Goal: Information Seeking & Learning: Learn about a topic

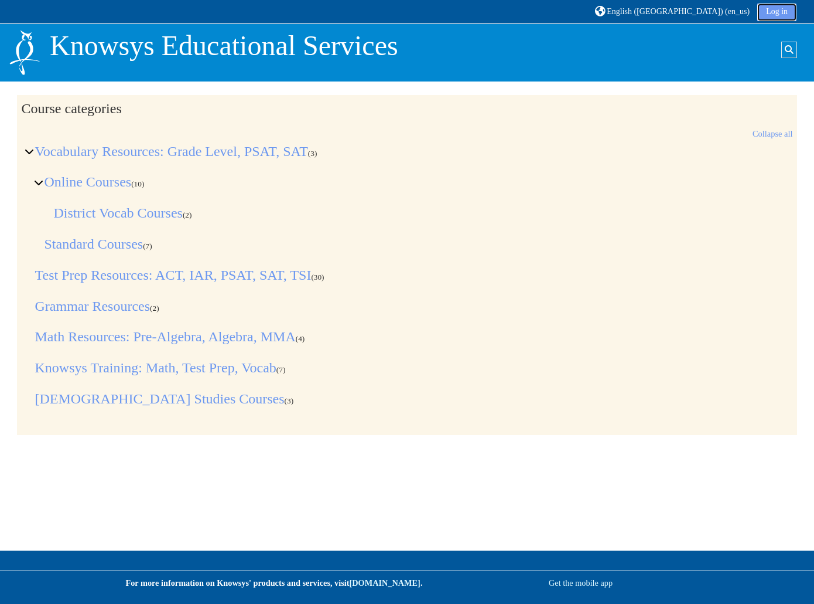
click at [770, 13] on link "Log in" at bounding box center [777, 13] width 39 height 18
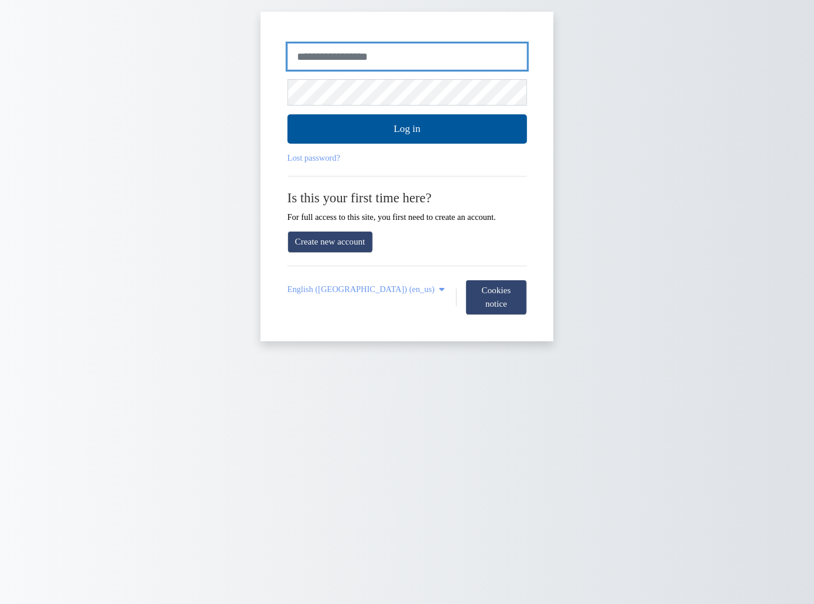
click at [406, 63] on input "Username or email" at bounding box center [408, 56] width 240 height 27
type input "**********"
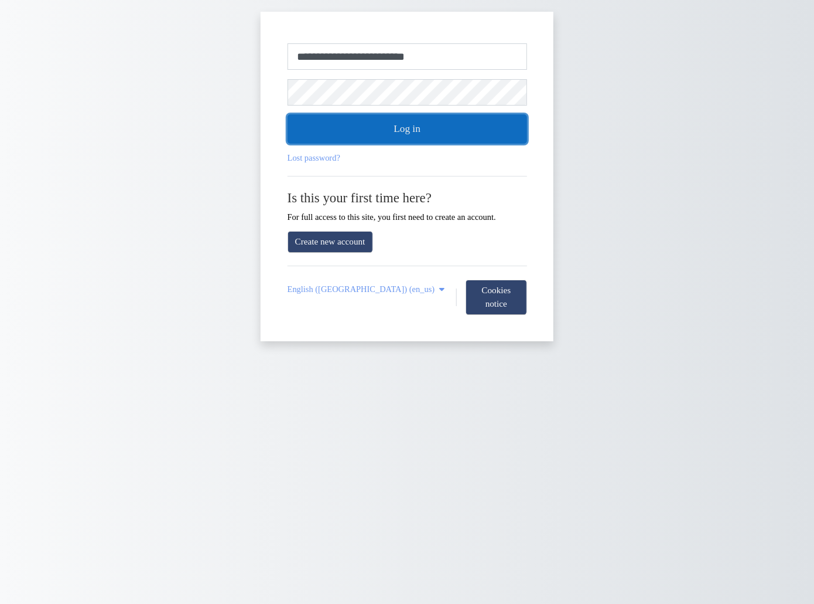
click at [429, 139] on button "Log in" at bounding box center [408, 128] width 240 height 29
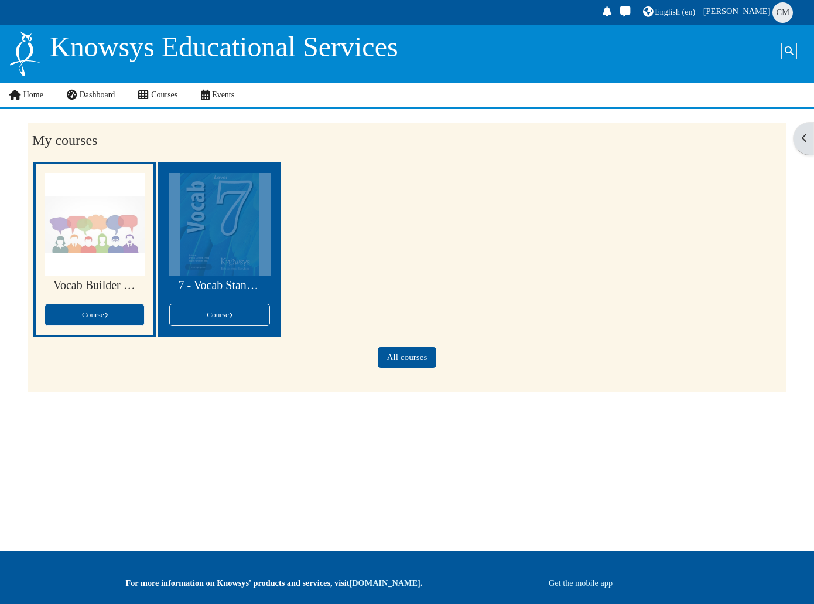
click at [217, 219] on div at bounding box center [219, 224] width 101 height 103
click at [201, 316] on link "Course" at bounding box center [219, 315] width 100 height 22
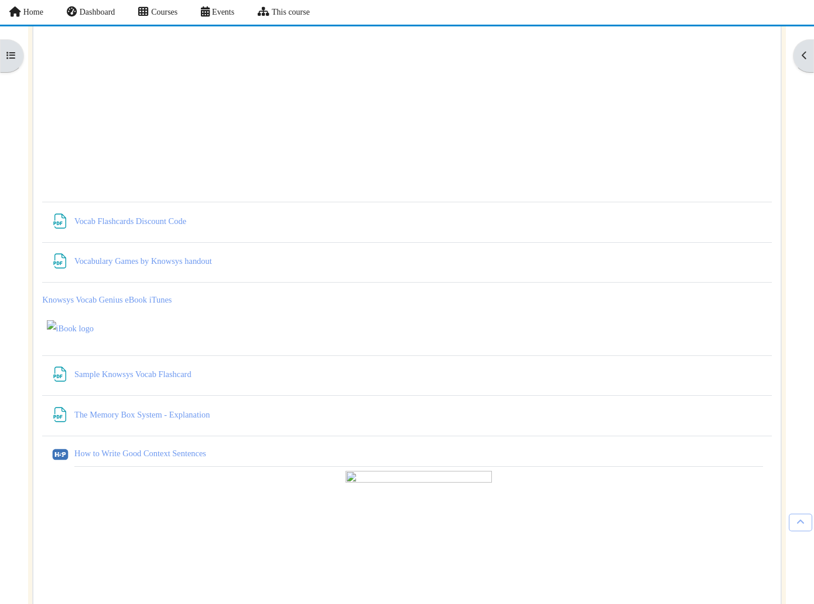
scroll to position [1152, 0]
click at [136, 448] on link "How to Write Good Context Sentences H5P" at bounding box center [140, 452] width 132 height 9
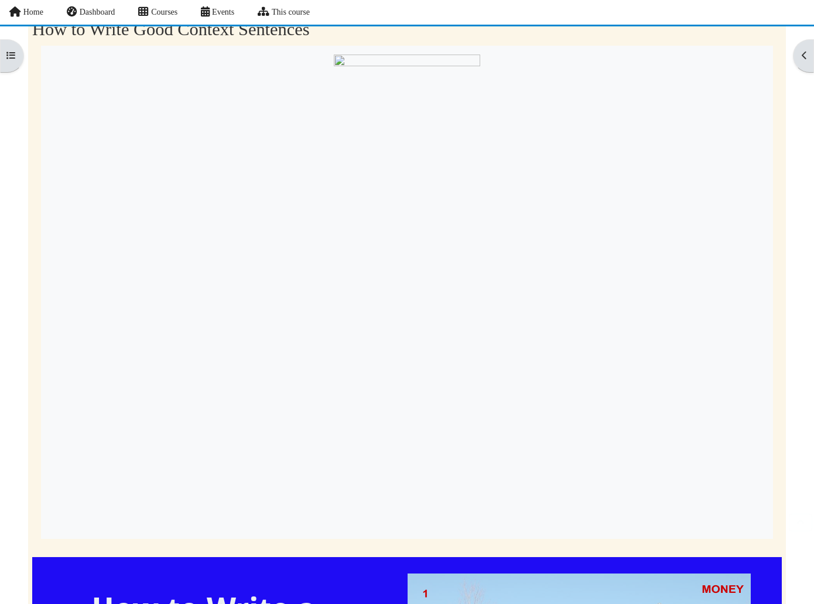
scroll to position [226, 0]
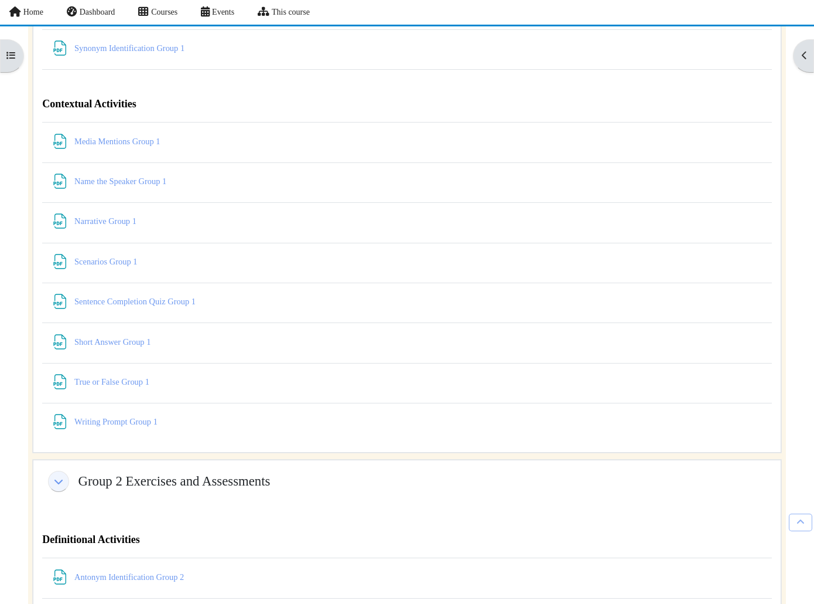
scroll to position [4330, 0]
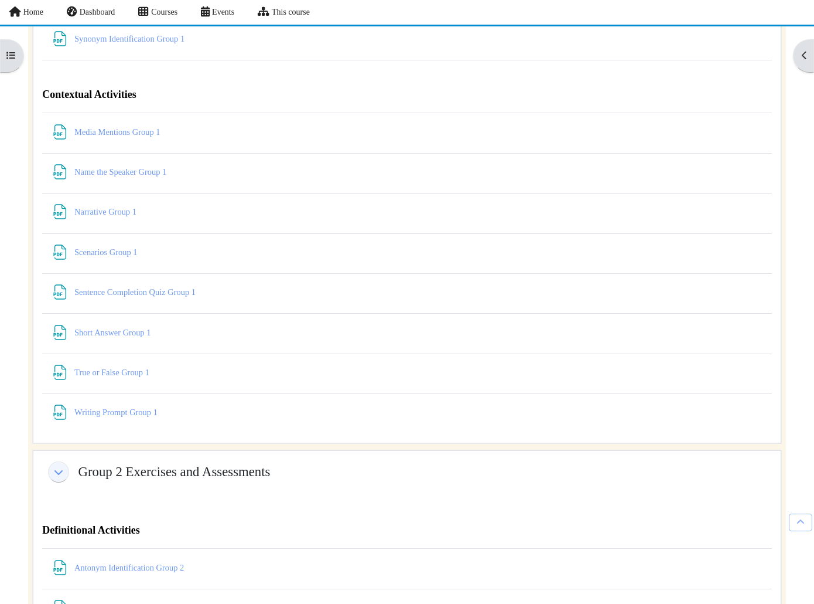
scroll to position [4333, 0]
